Goal: Task Accomplishment & Management: Use online tool/utility

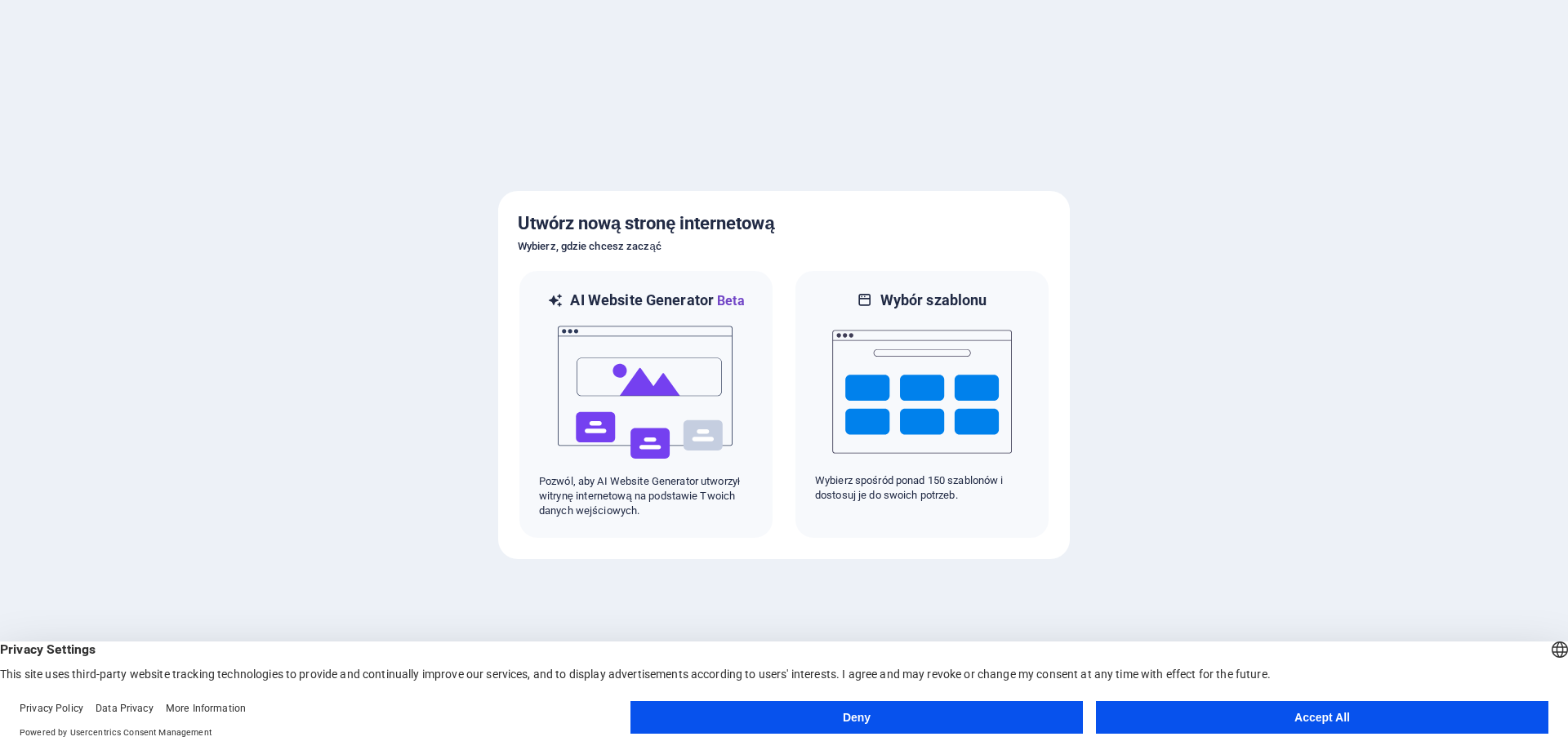
click at [1308, 710] on button "Accept All" at bounding box center [1322, 717] width 452 height 33
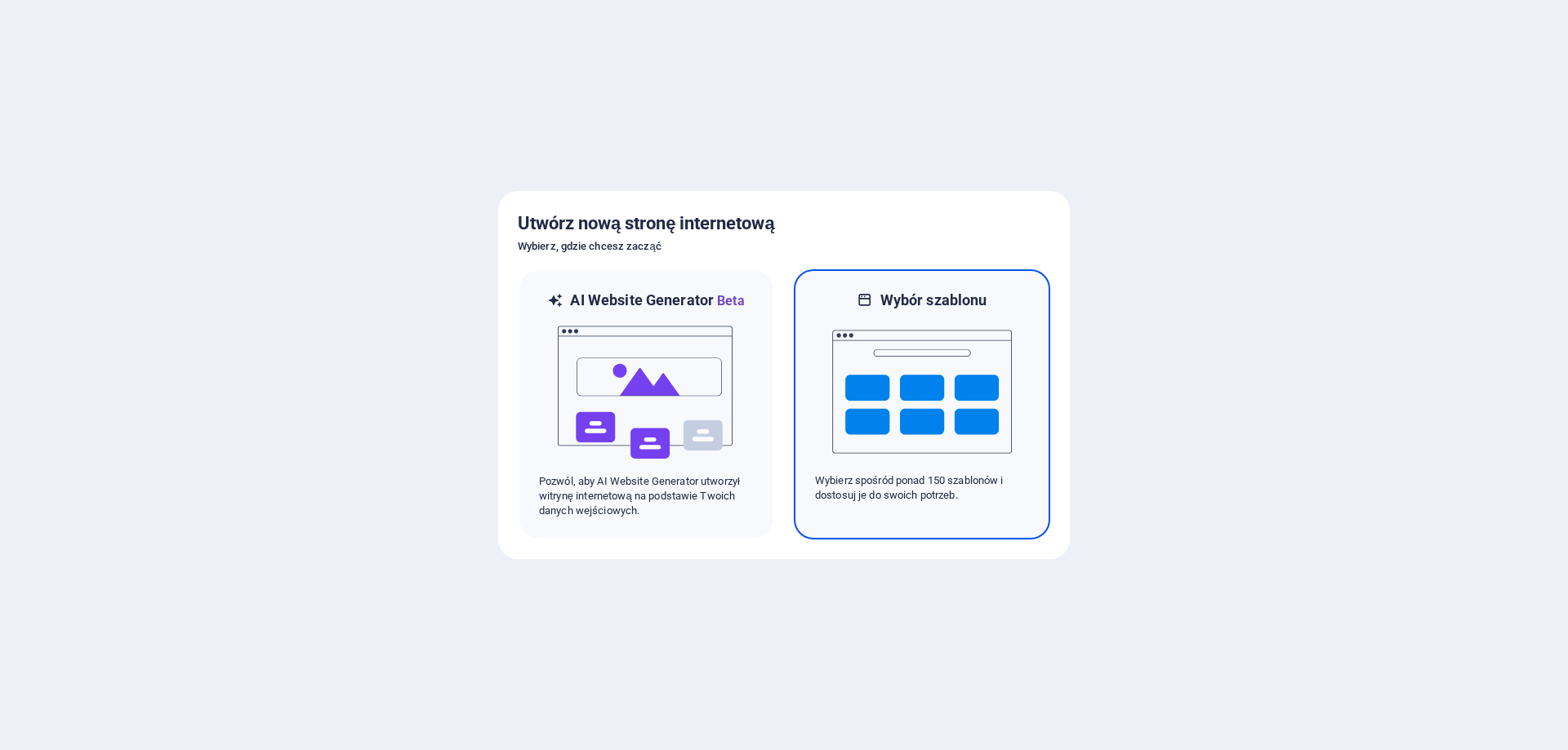
click at [898, 398] on img at bounding box center [922, 392] width 180 height 164
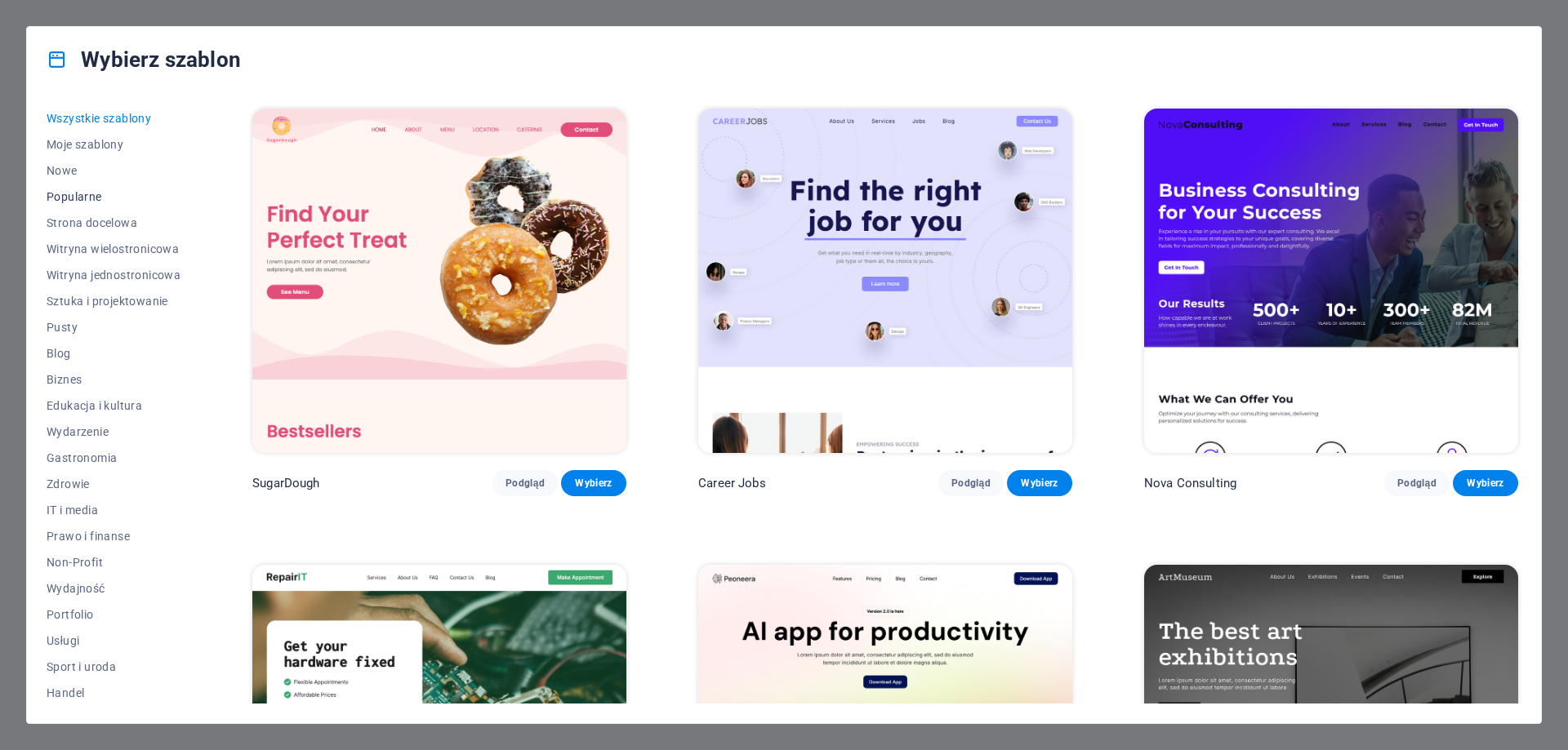
click at [57, 188] on button "Popularne" at bounding box center [113, 196] width 134 height 26
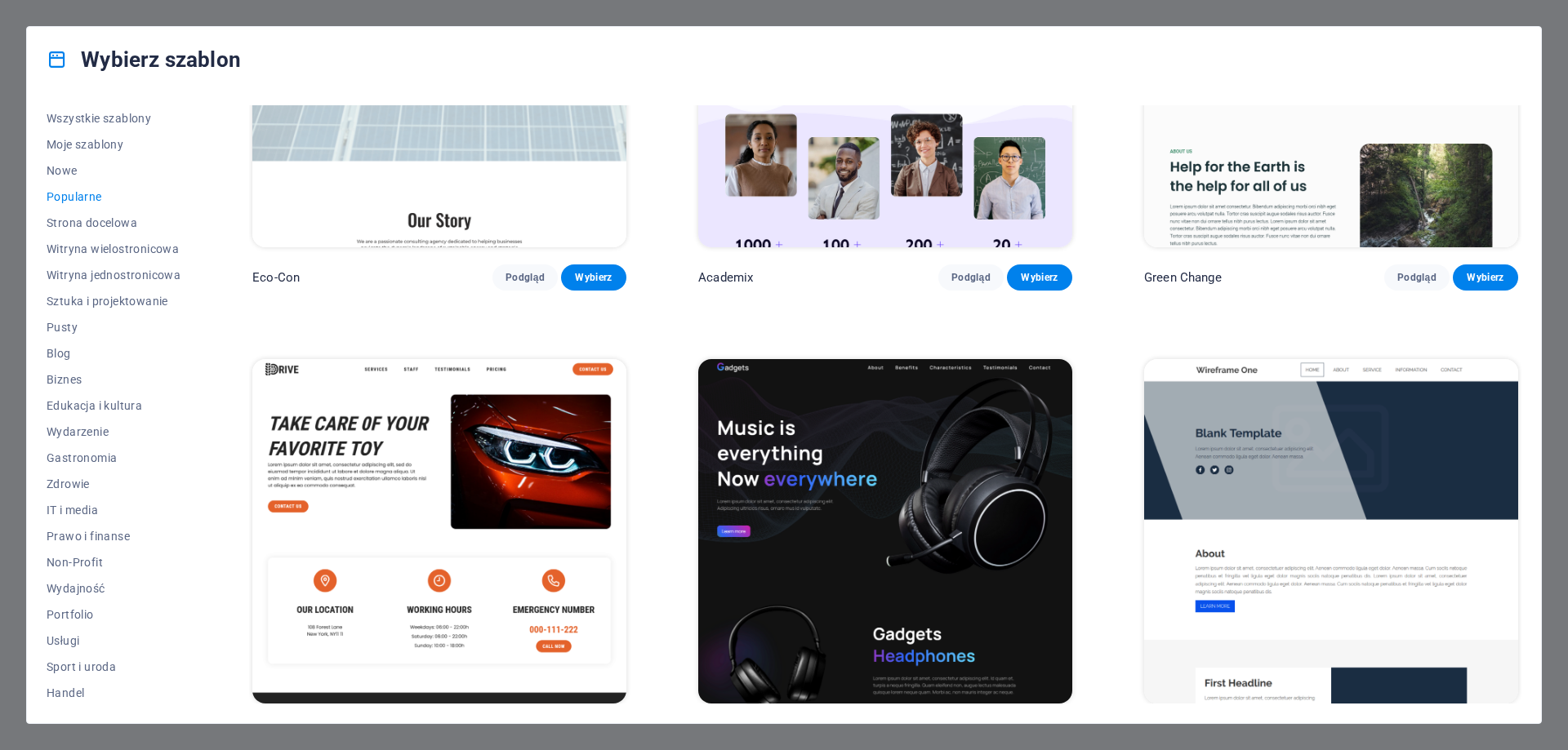
scroll to position [1083, 0]
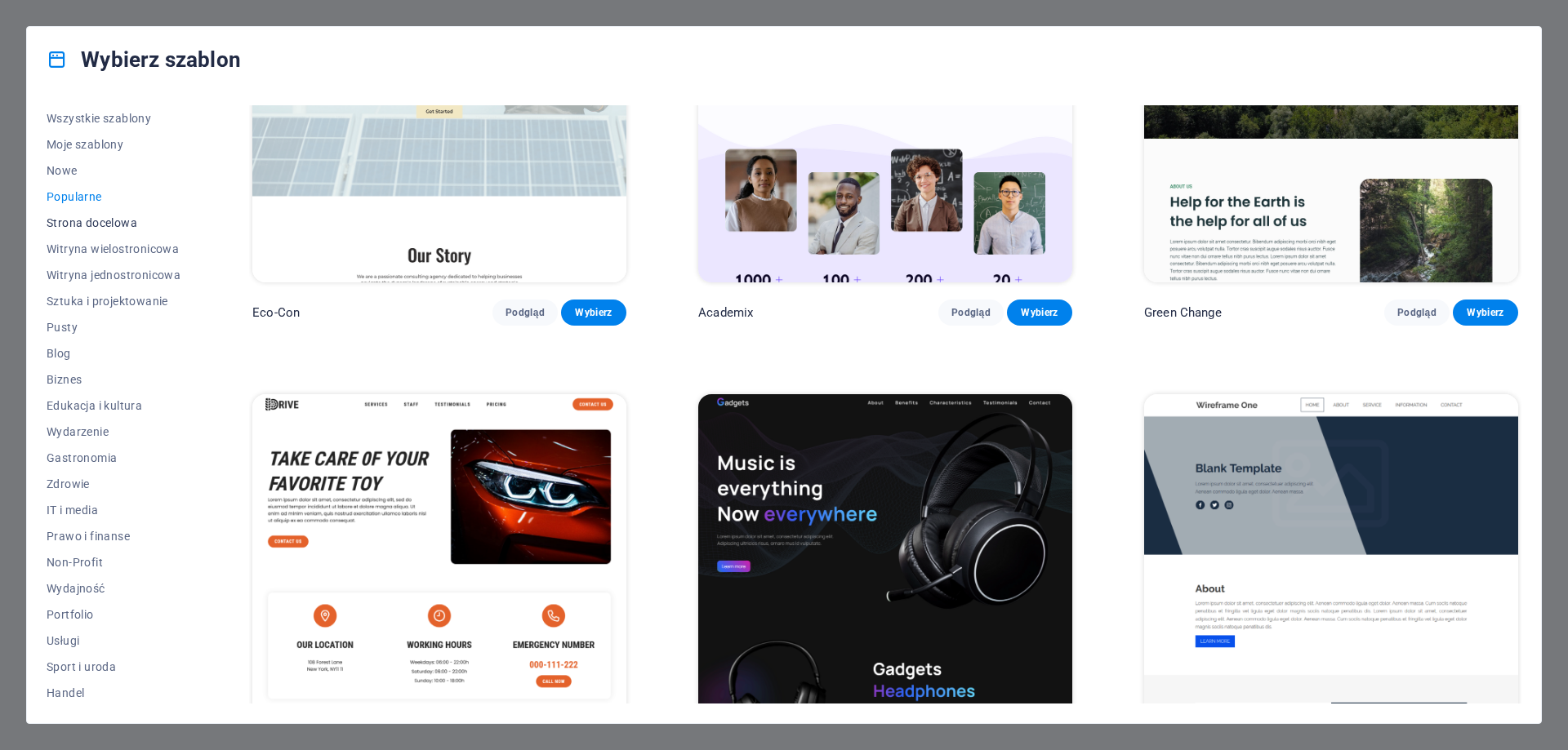
click at [108, 225] on span "Strona docelowa" at bounding box center [113, 223] width 134 height 13
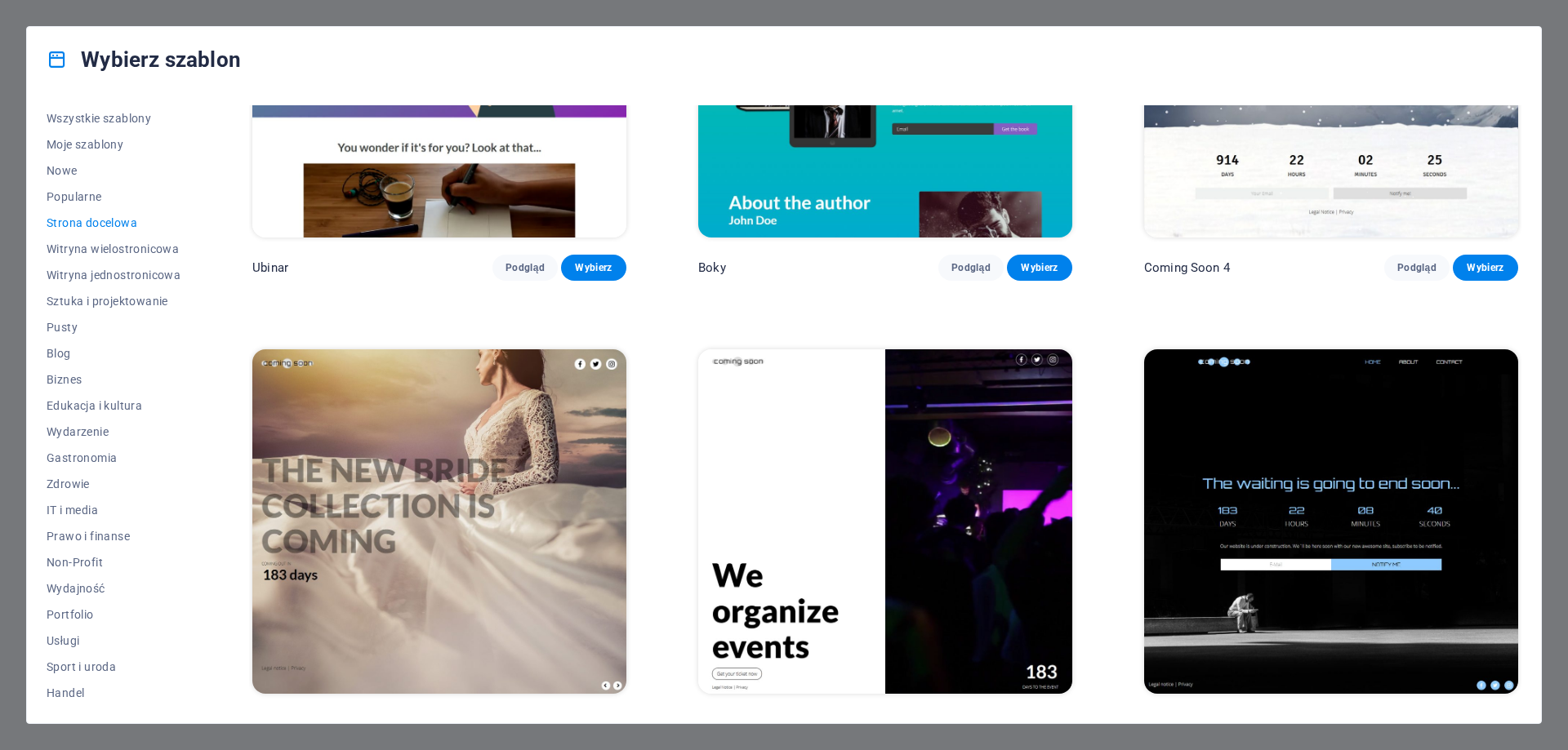
scroll to position [3427, 0]
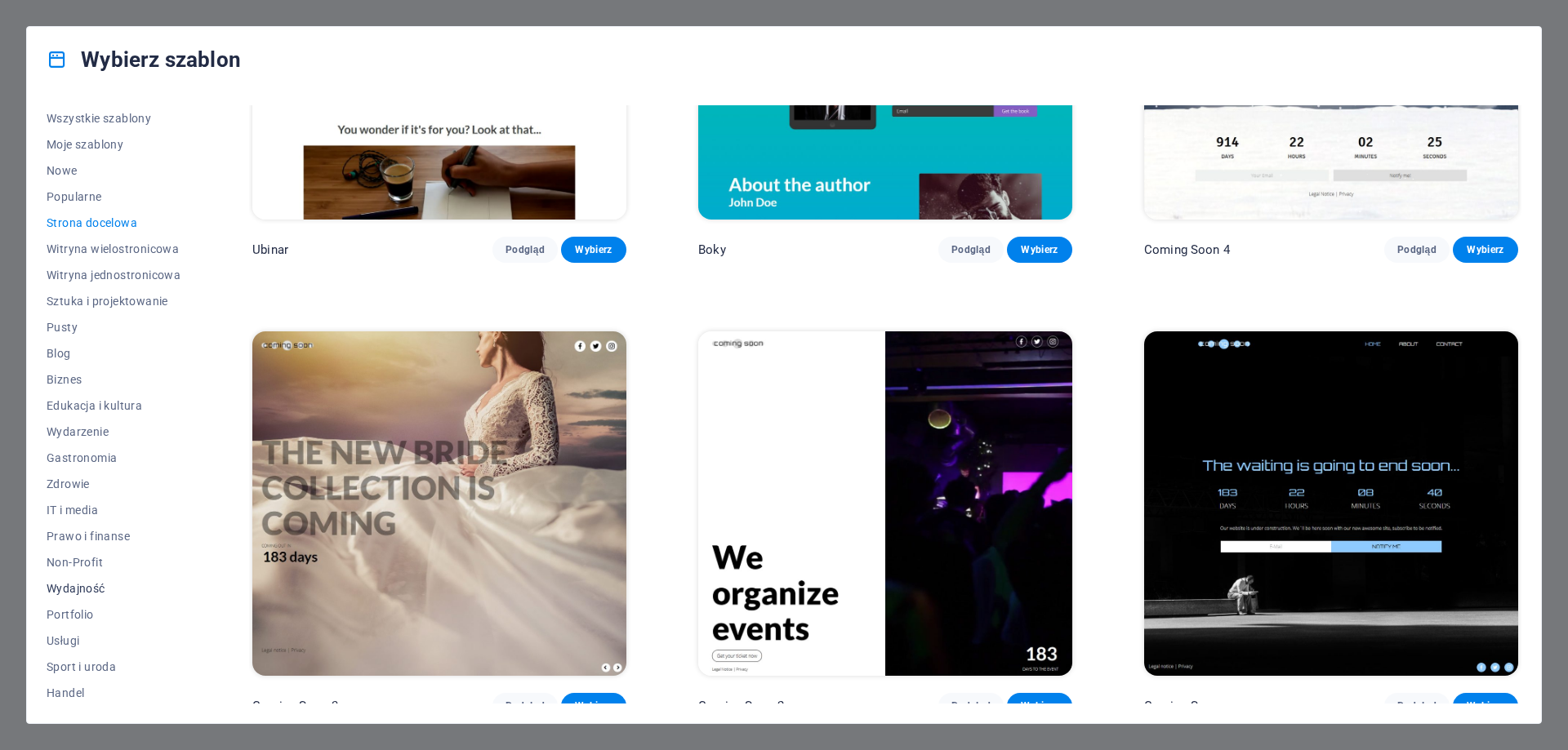
click at [97, 588] on span "Wydajność" at bounding box center [113, 589] width 134 height 13
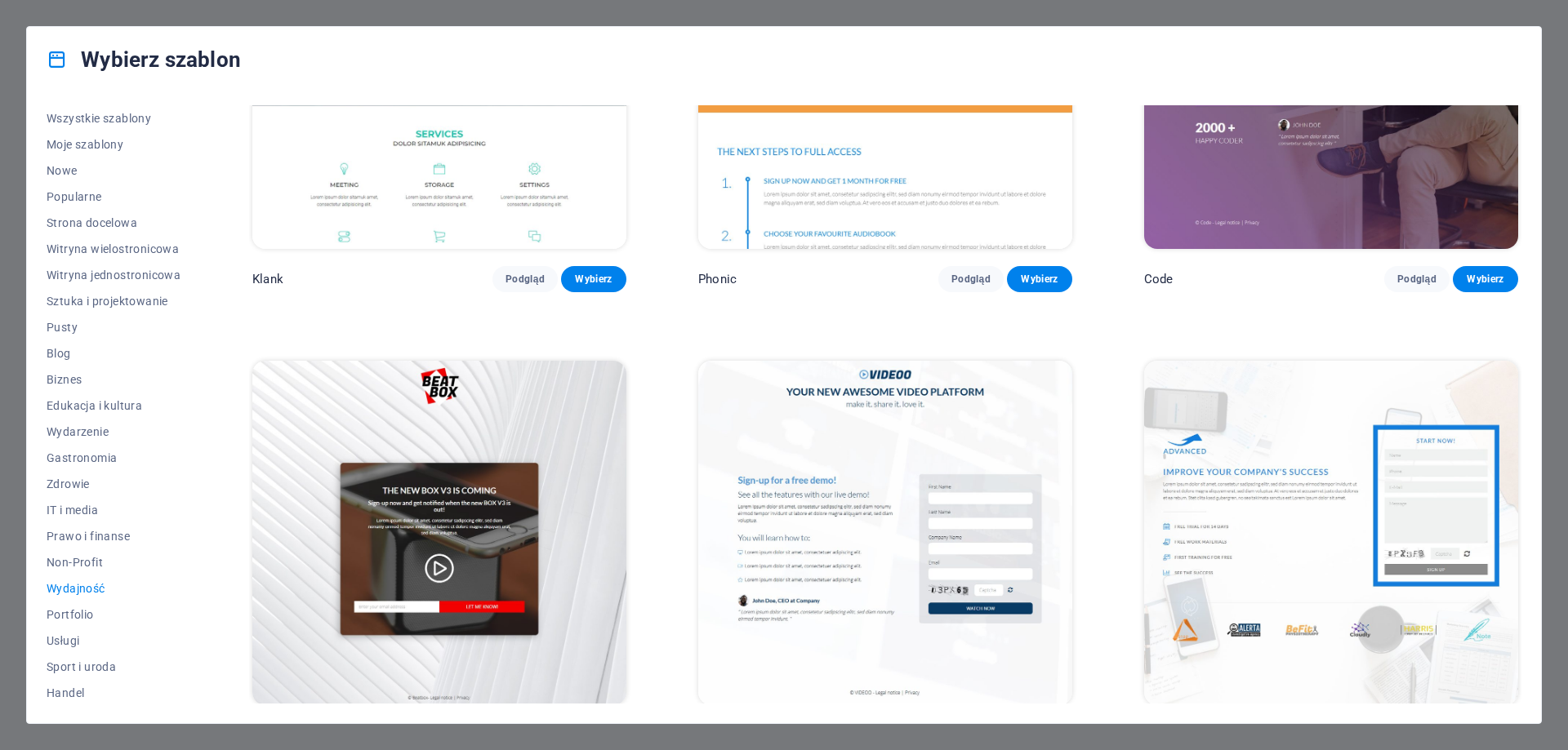
scroll to position [0, 0]
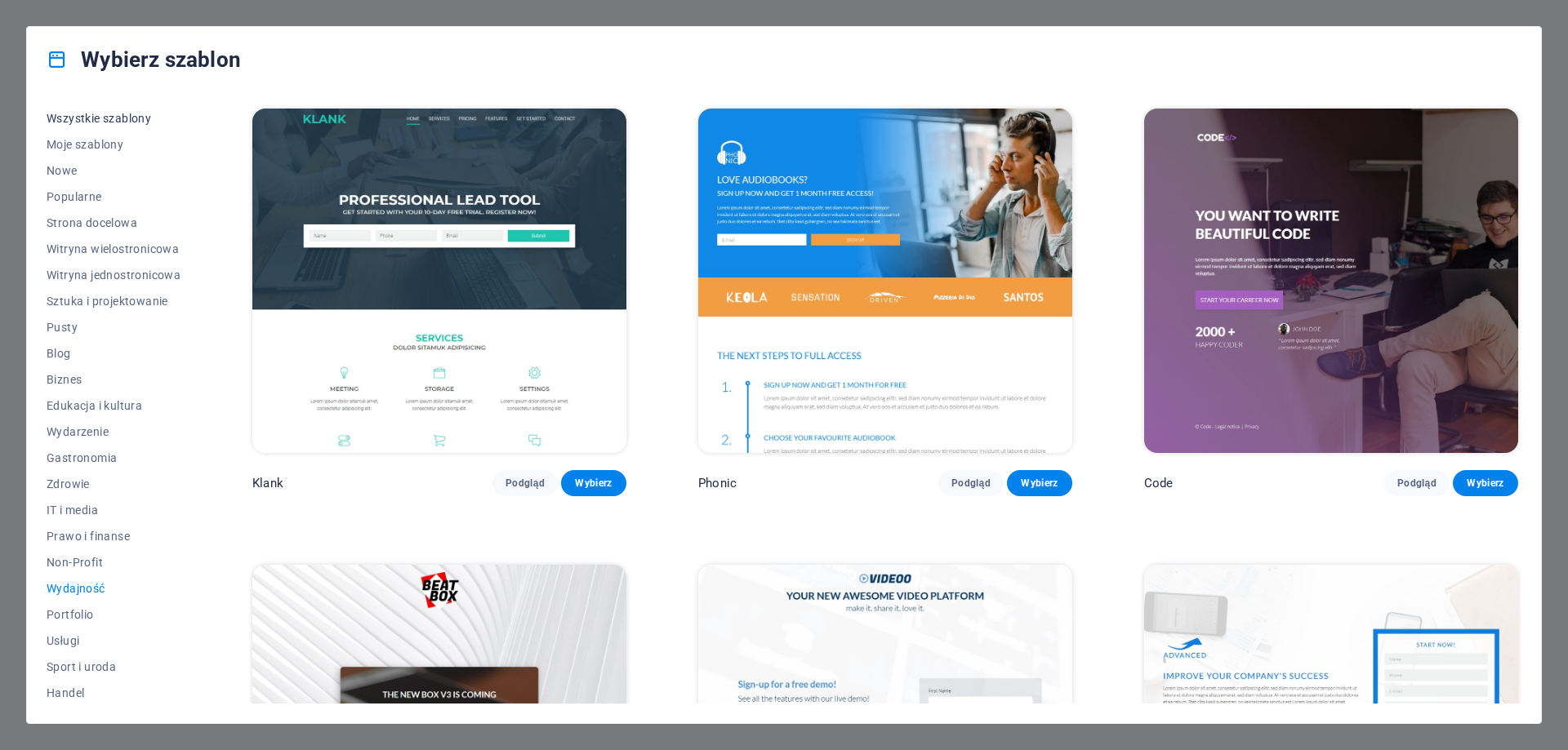
click at [111, 118] on span "Wszystkie szablony" at bounding box center [113, 118] width 134 height 13
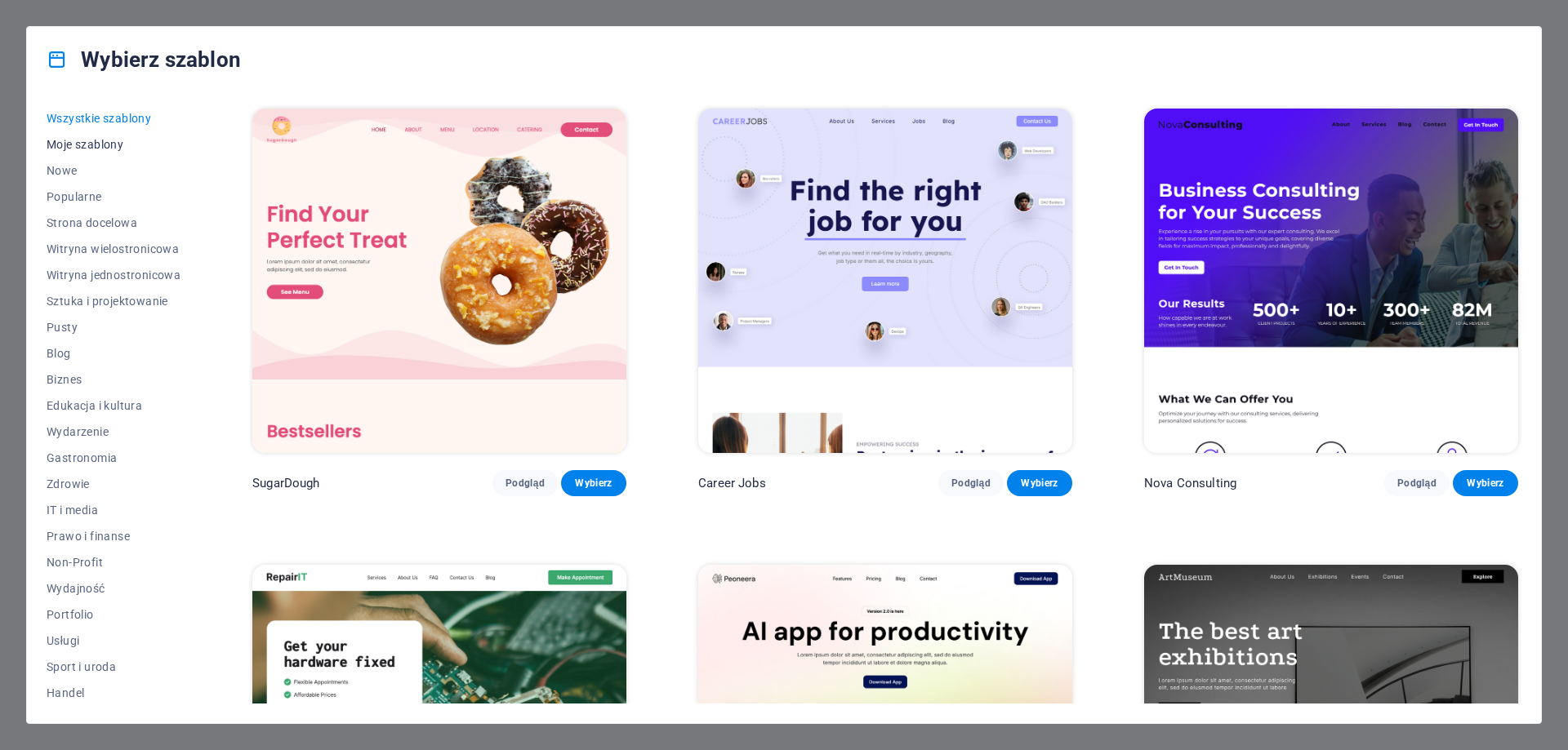
click at [112, 143] on span "Moje szablony" at bounding box center [113, 144] width 134 height 13
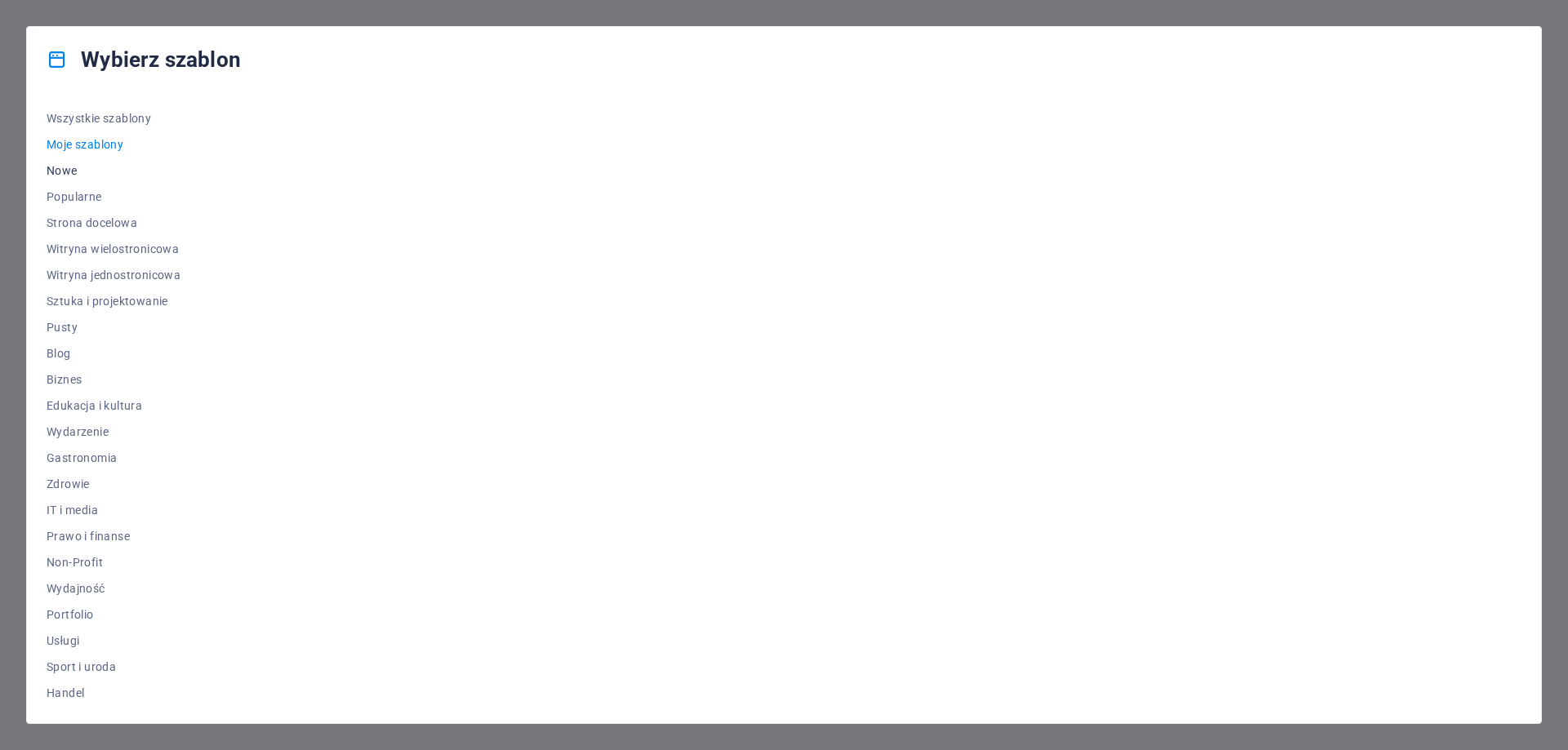
click at [67, 173] on span "Nowe" at bounding box center [113, 171] width 134 height 13
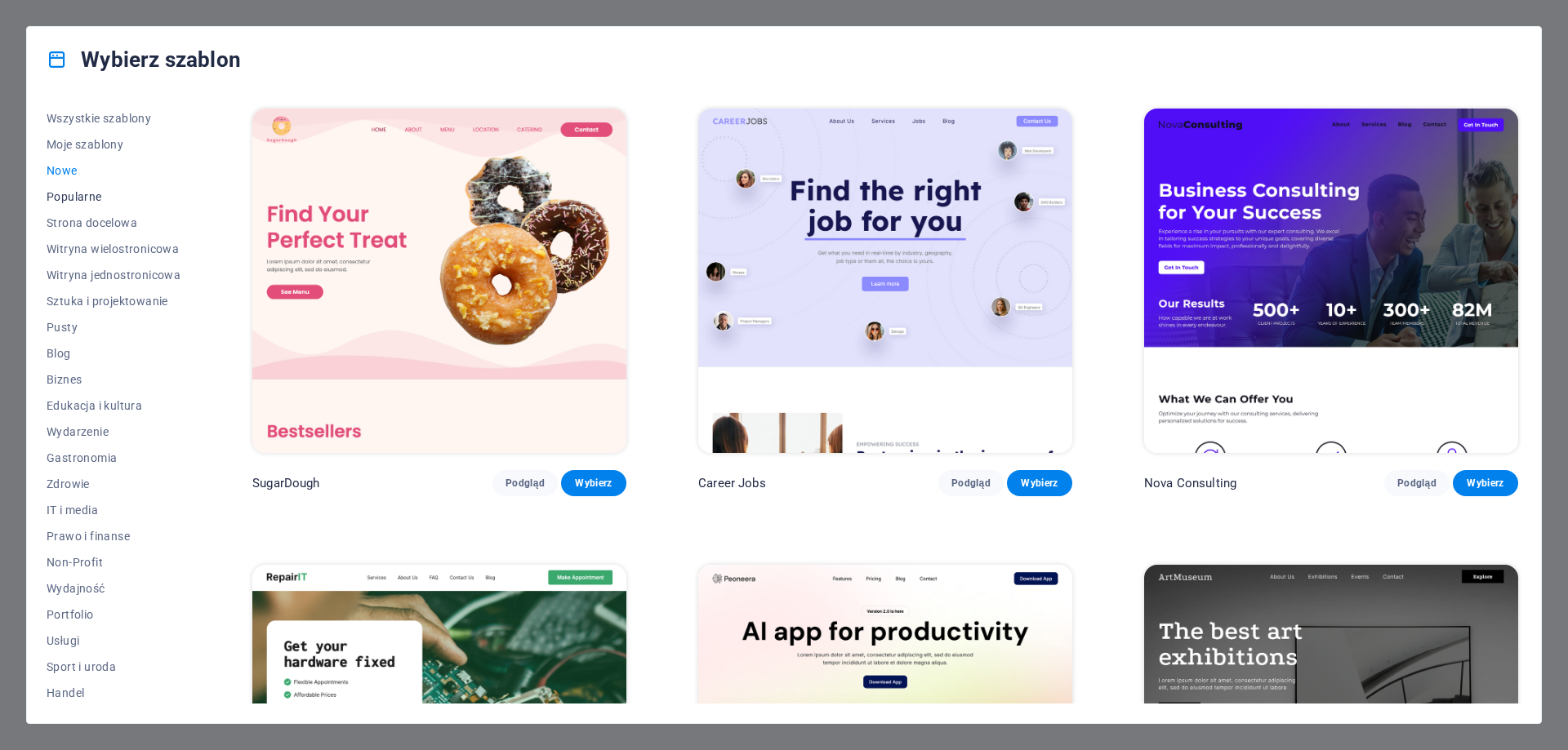
click at [104, 196] on span "Popularne" at bounding box center [113, 197] width 134 height 13
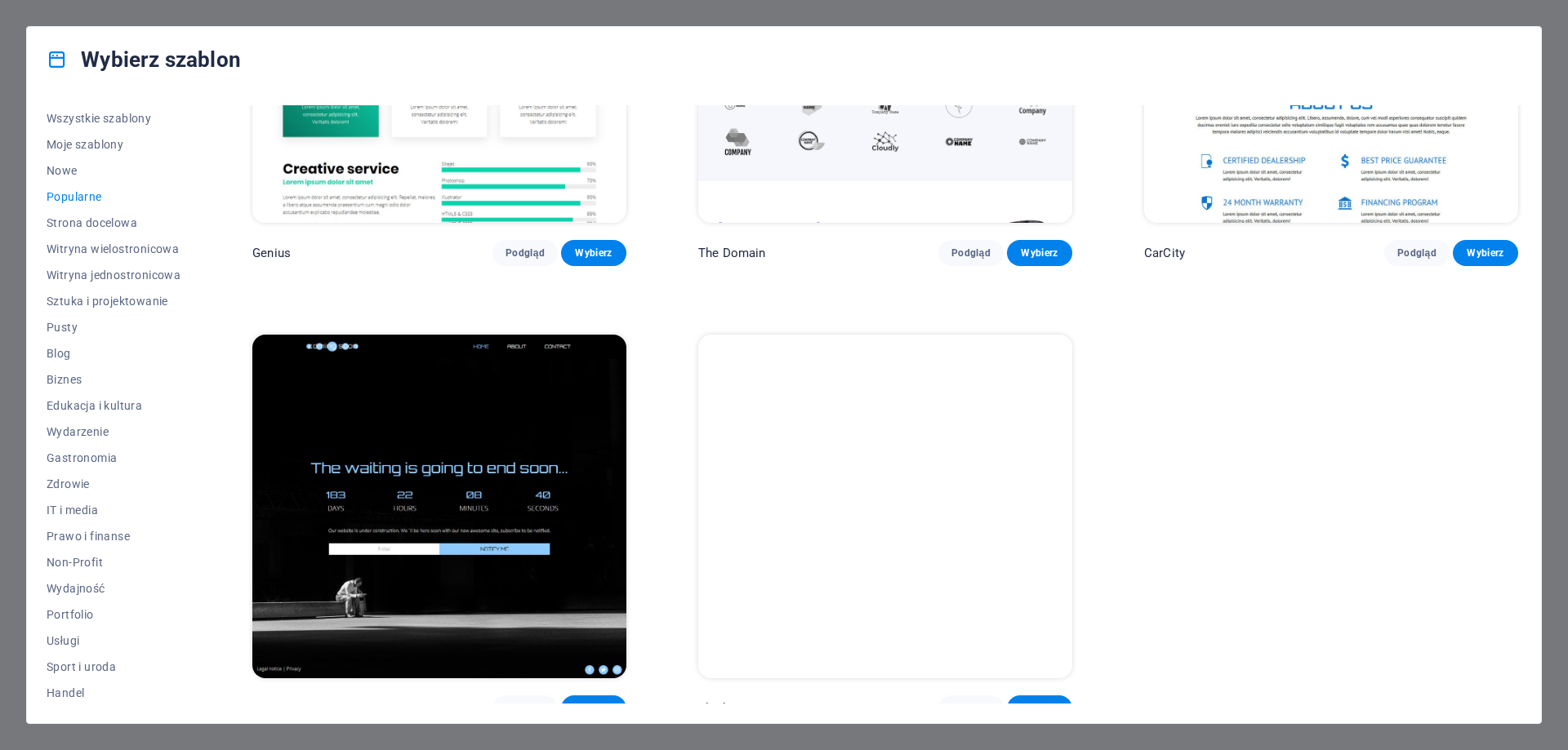
scroll to position [2063, 0]
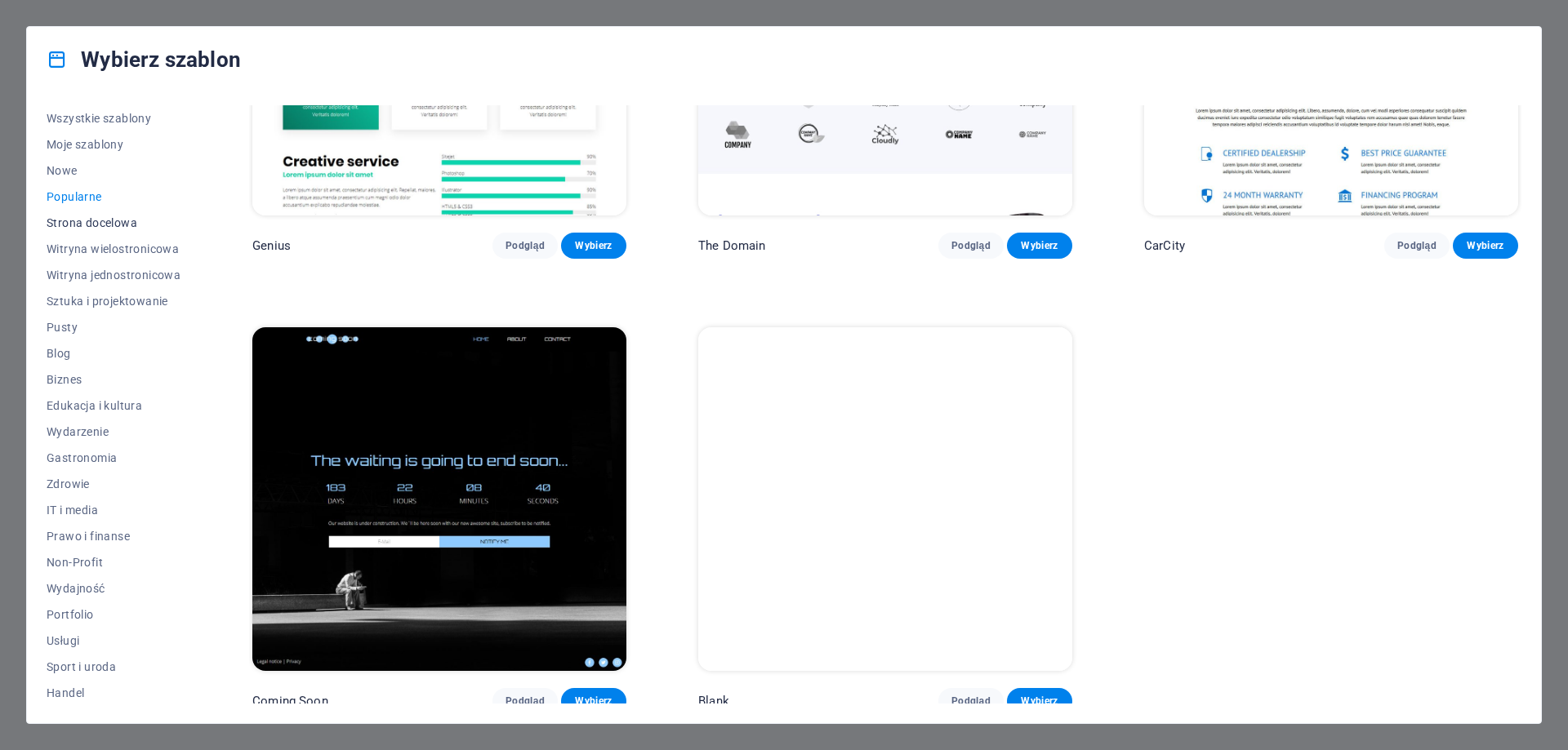
click at [125, 220] on span "Strona docelowa" at bounding box center [113, 223] width 134 height 13
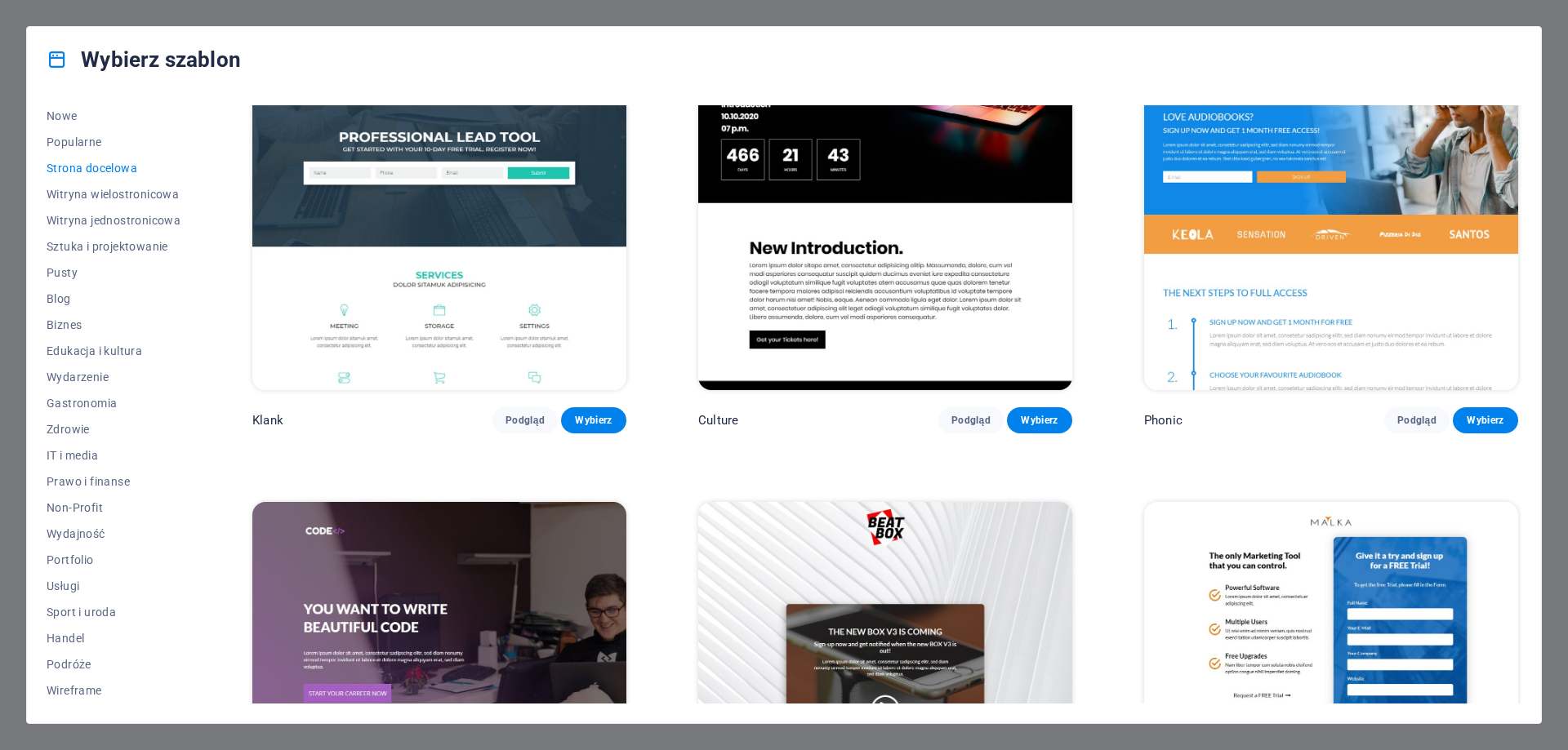
scroll to position [0, 0]
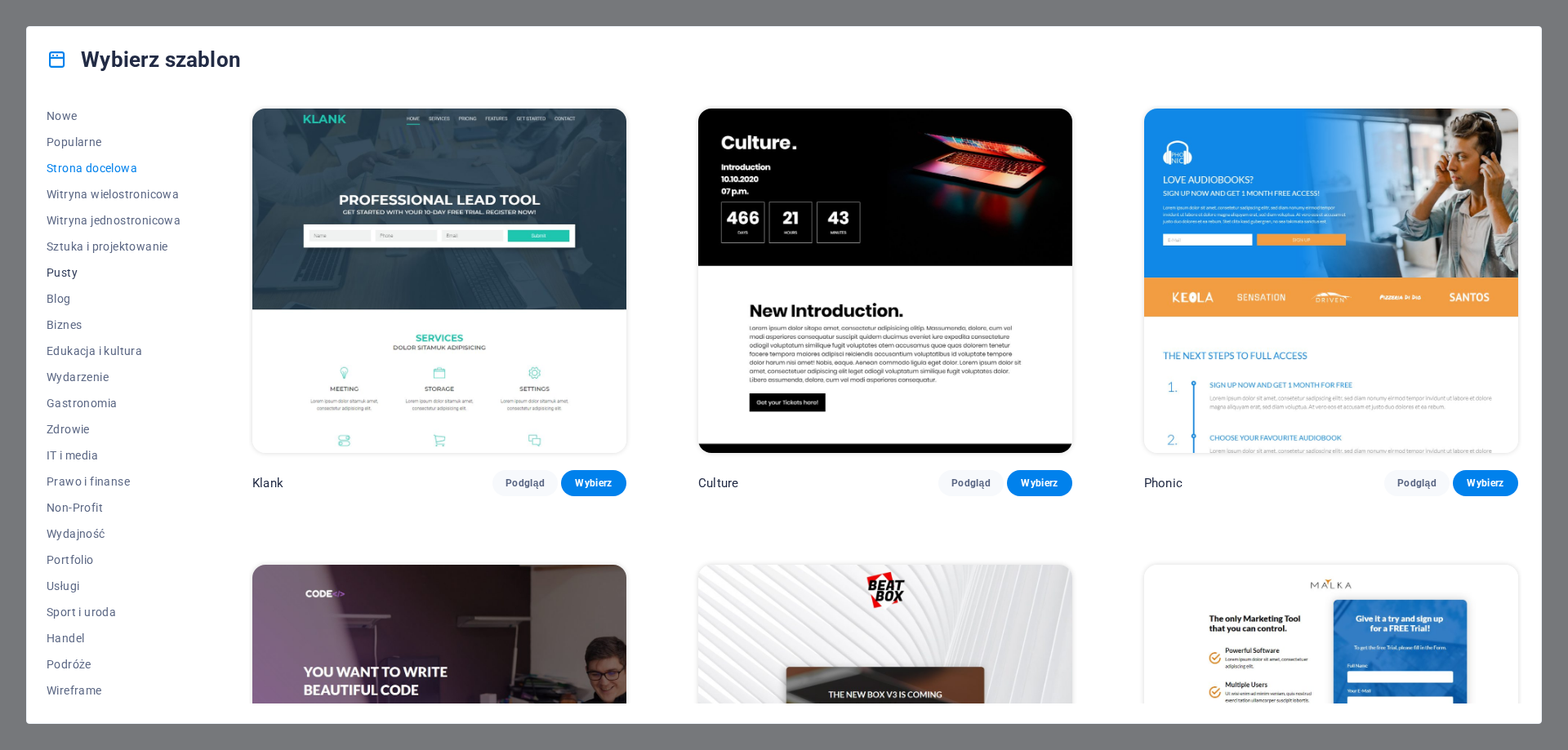
click at [87, 269] on span "Pusty" at bounding box center [113, 273] width 134 height 13
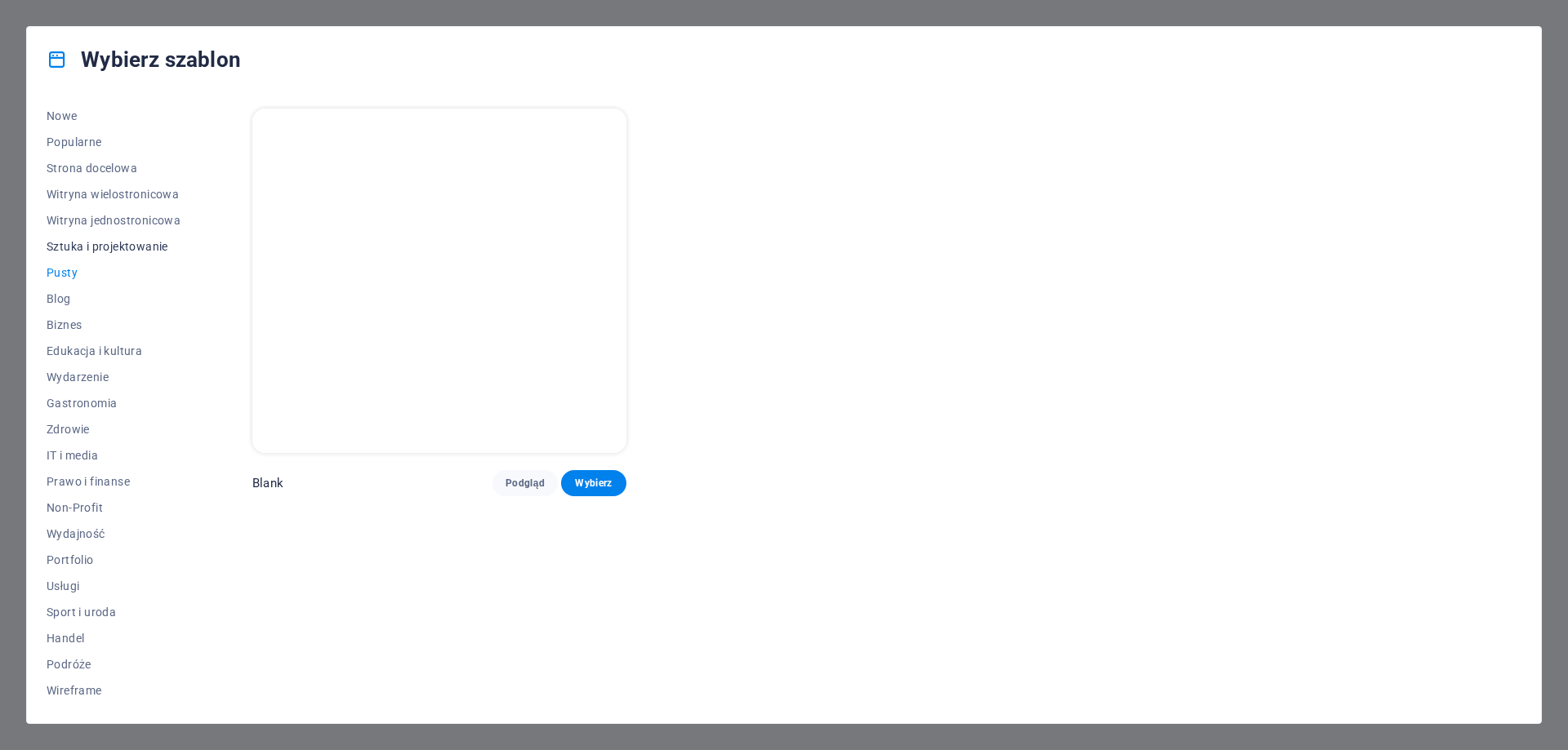
click at [114, 251] on span "Sztuka i projektowanie" at bounding box center [113, 247] width 134 height 13
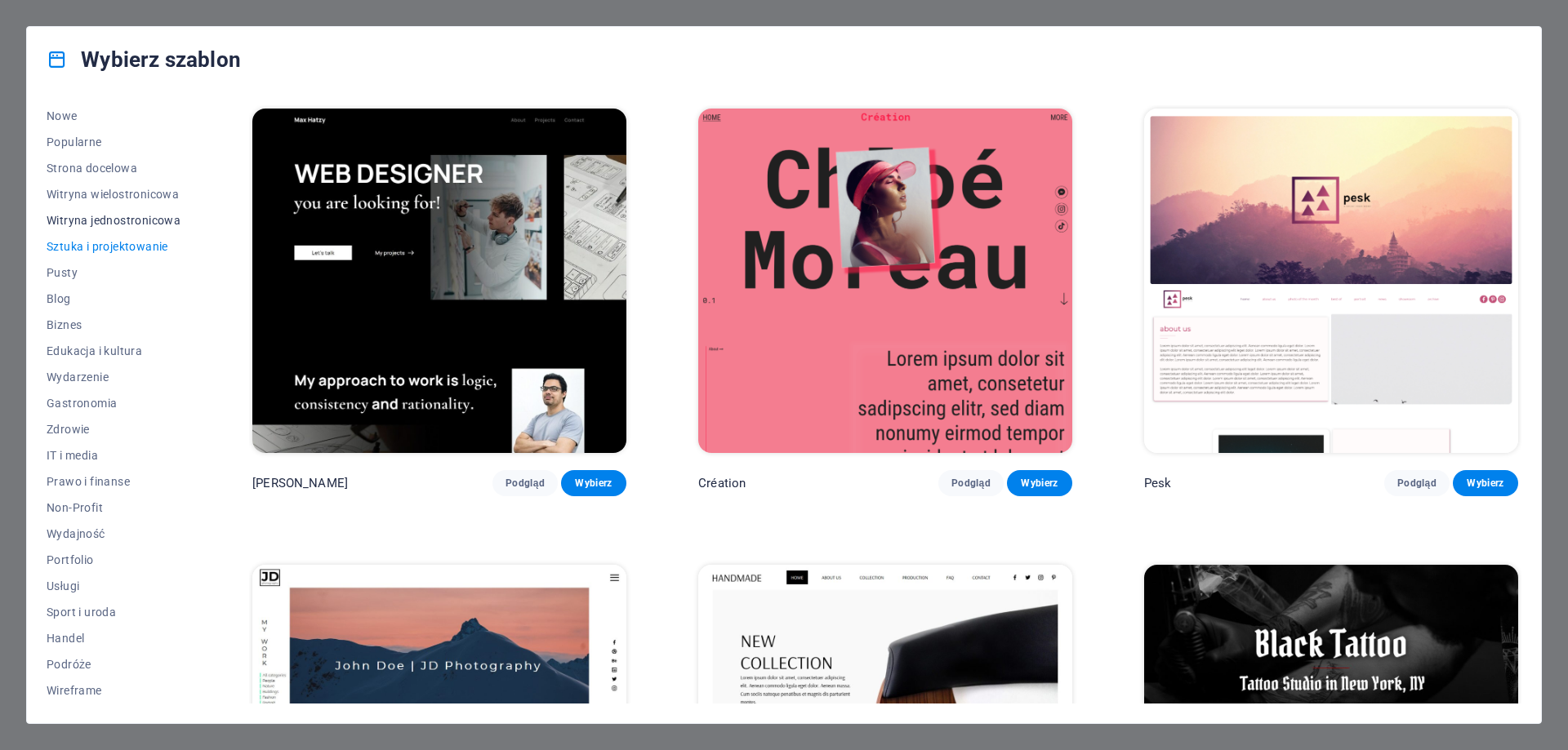
click at [138, 218] on span "Witryna jednostronicowa" at bounding box center [113, 221] width 134 height 13
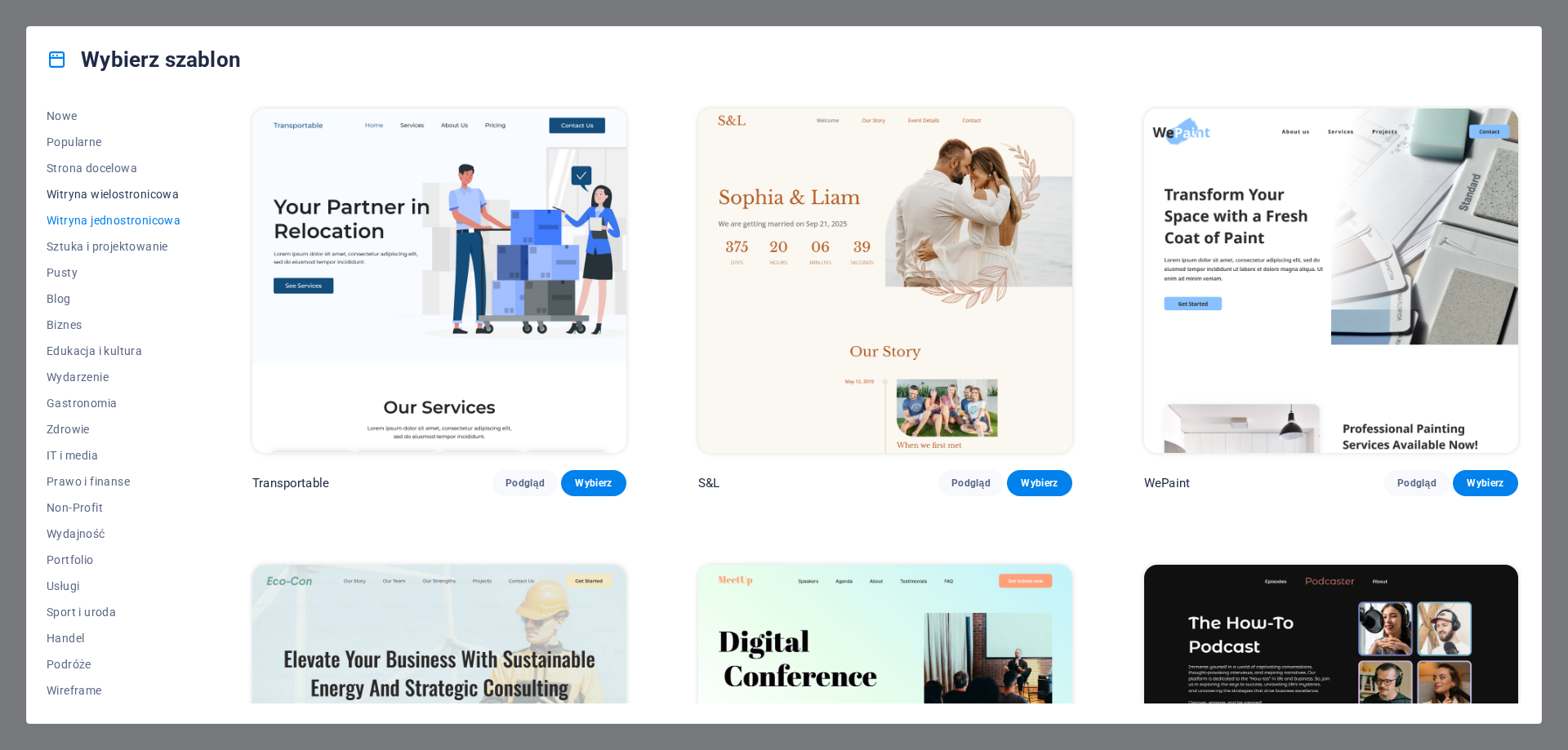
click at [165, 192] on span "Witryna wielostronicowa" at bounding box center [113, 195] width 134 height 13
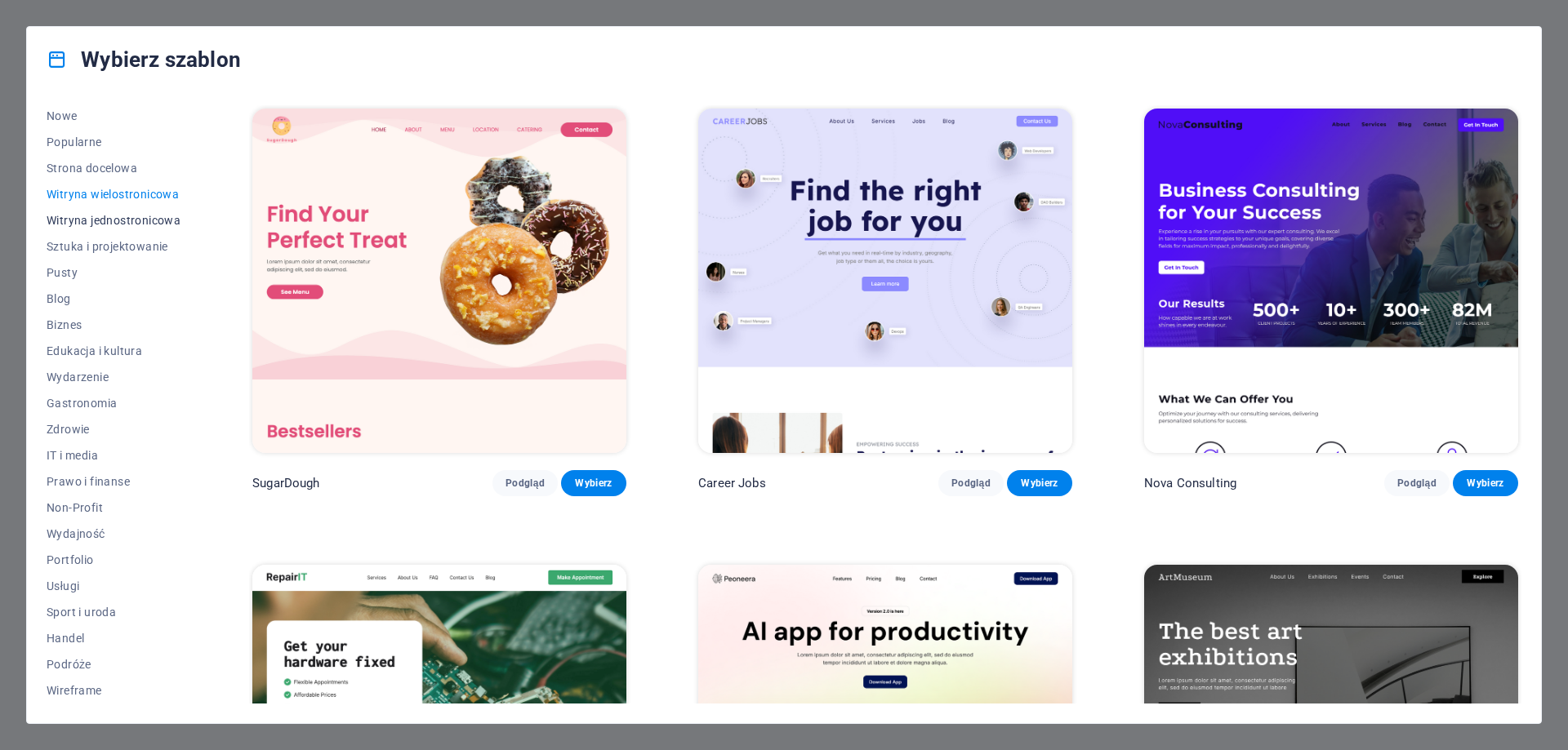
click at [159, 220] on span "Witryna jednostronicowa" at bounding box center [113, 221] width 134 height 13
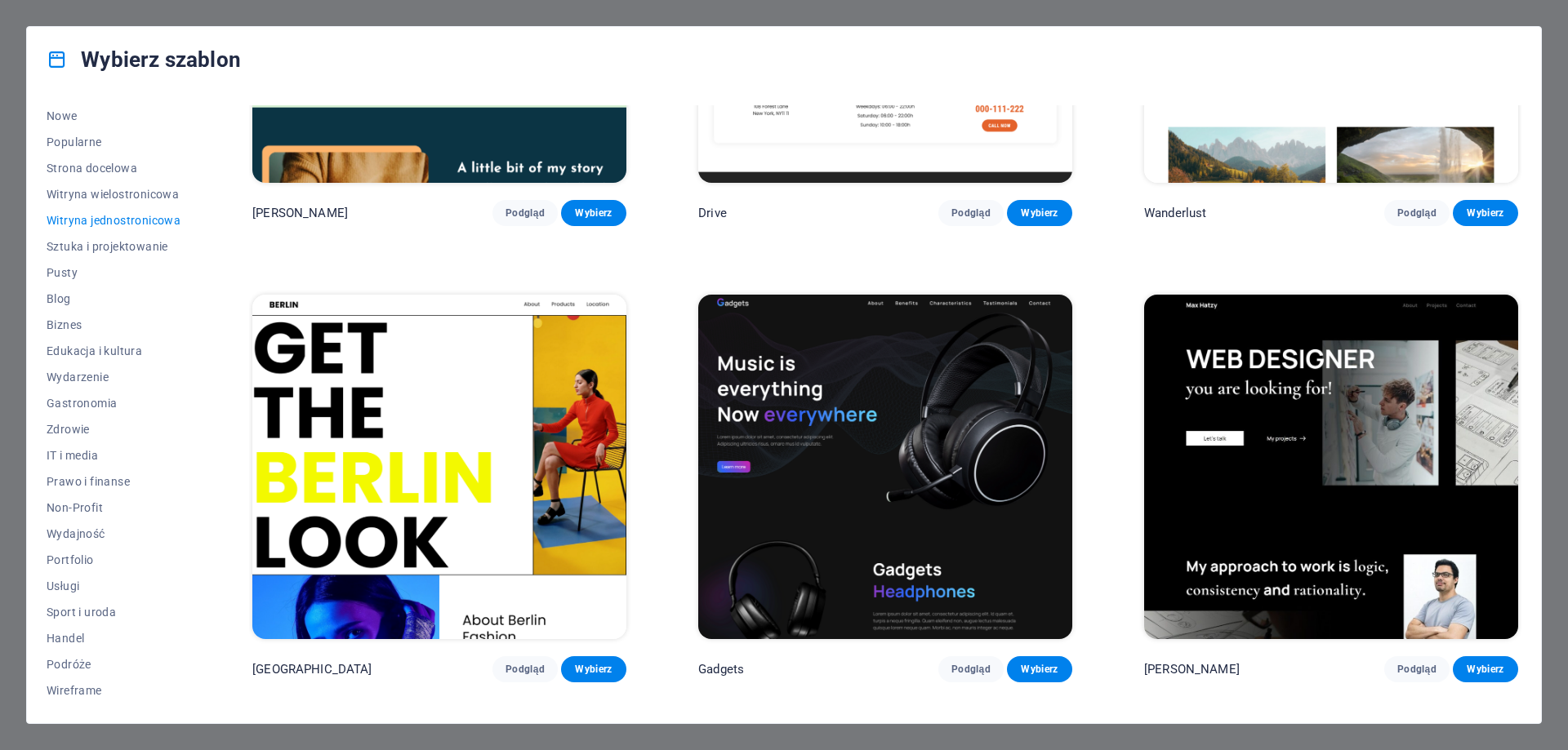
scroll to position [1224, 0]
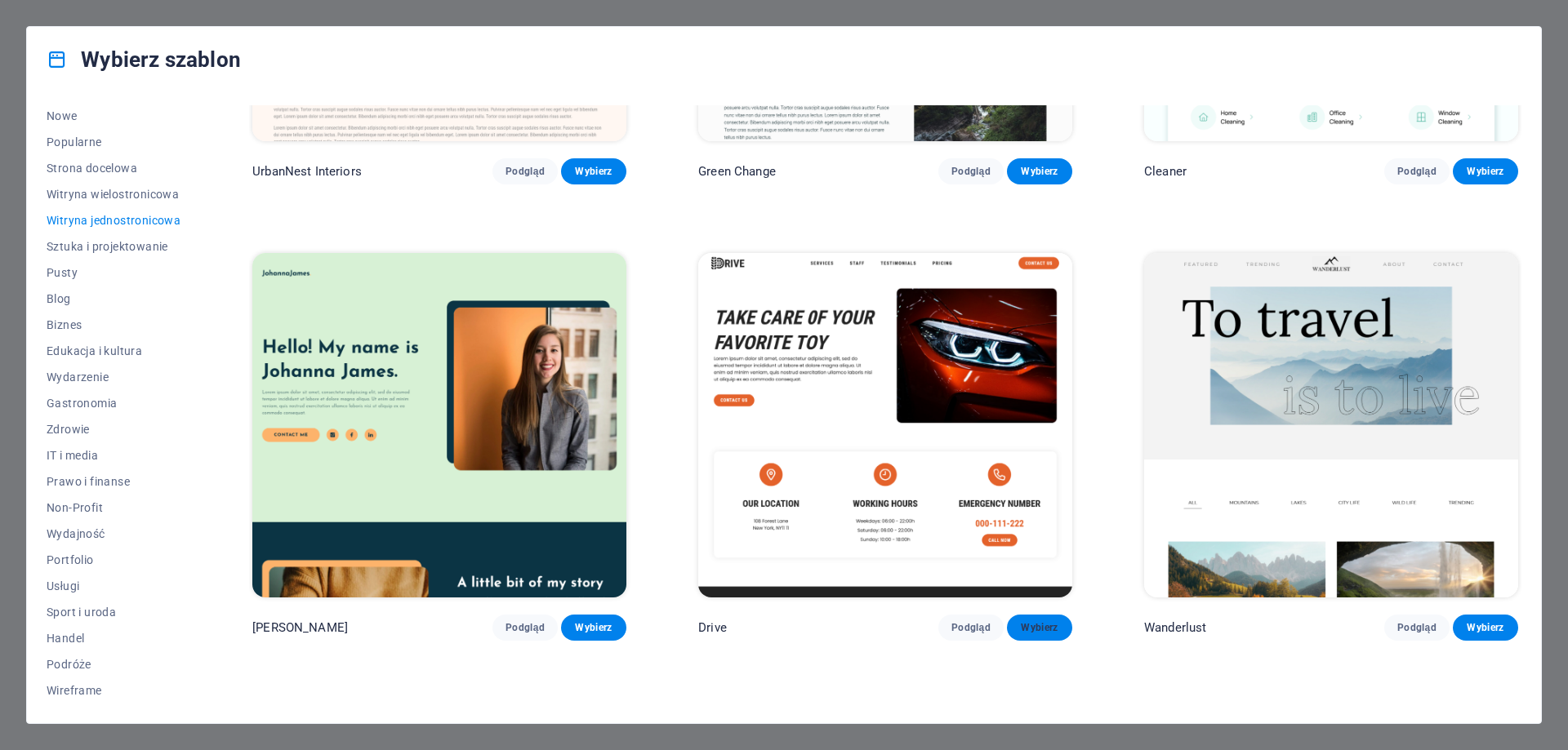
click at [1037, 615] on button "Wybierz" at bounding box center [1040, 628] width 65 height 26
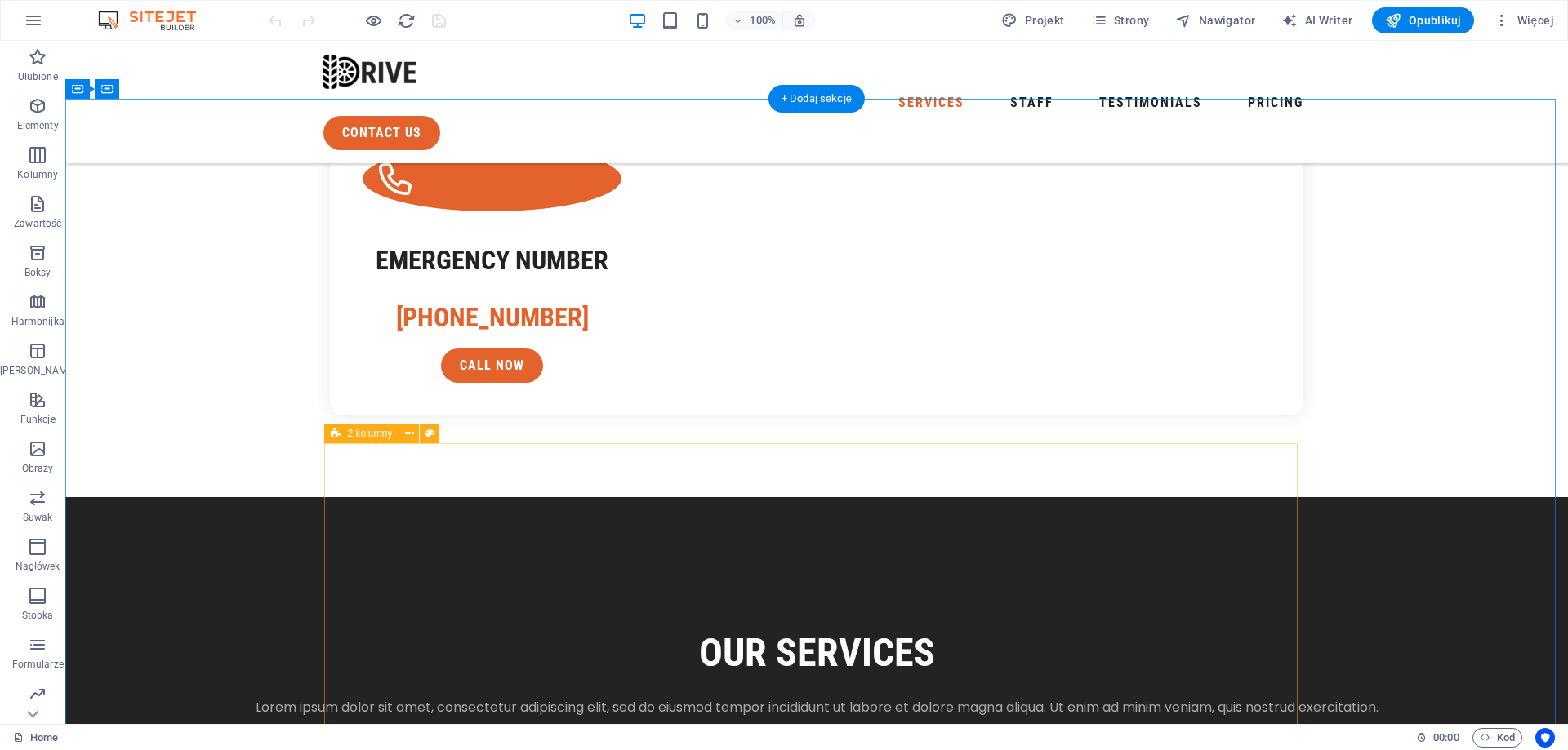
scroll to position [1959, 0]
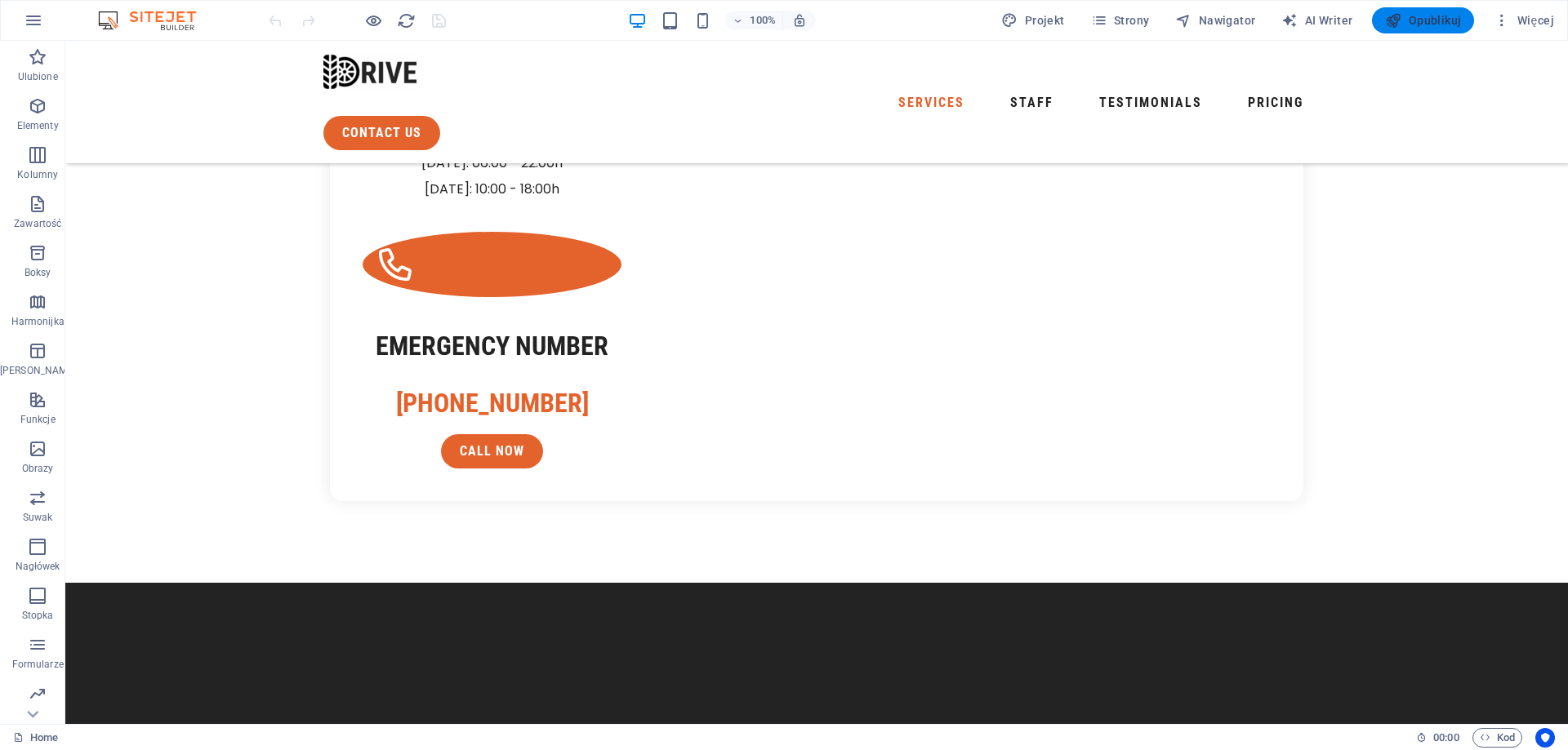
click at [1420, 21] on span "Opublikuj" at bounding box center [1423, 20] width 76 height 16
